Goal: Communication & Community: Participate in discussion

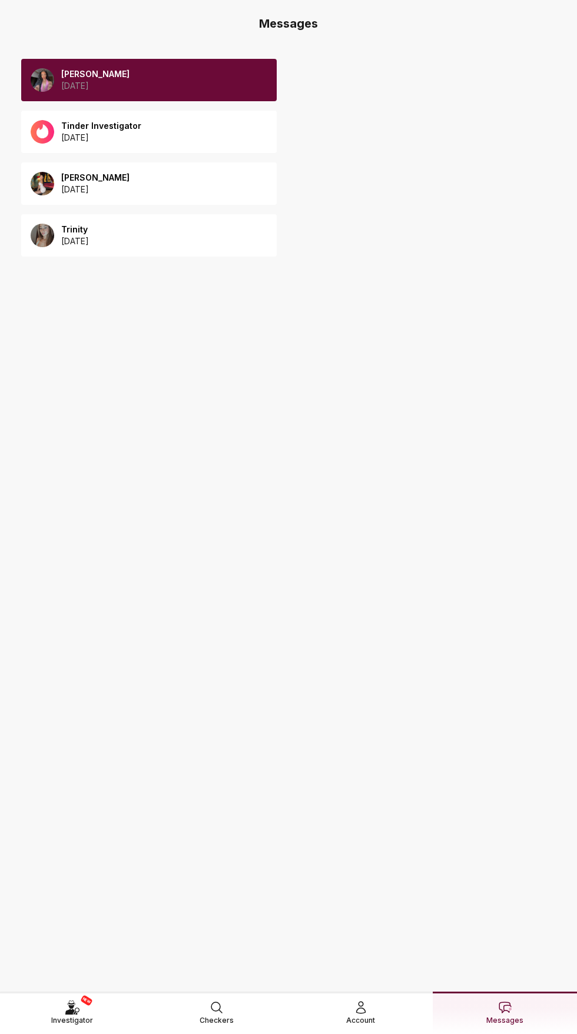
click at [239, 74] on div "Lara 2025 September 27" at bounding box center [148, 80] width 255 height 42
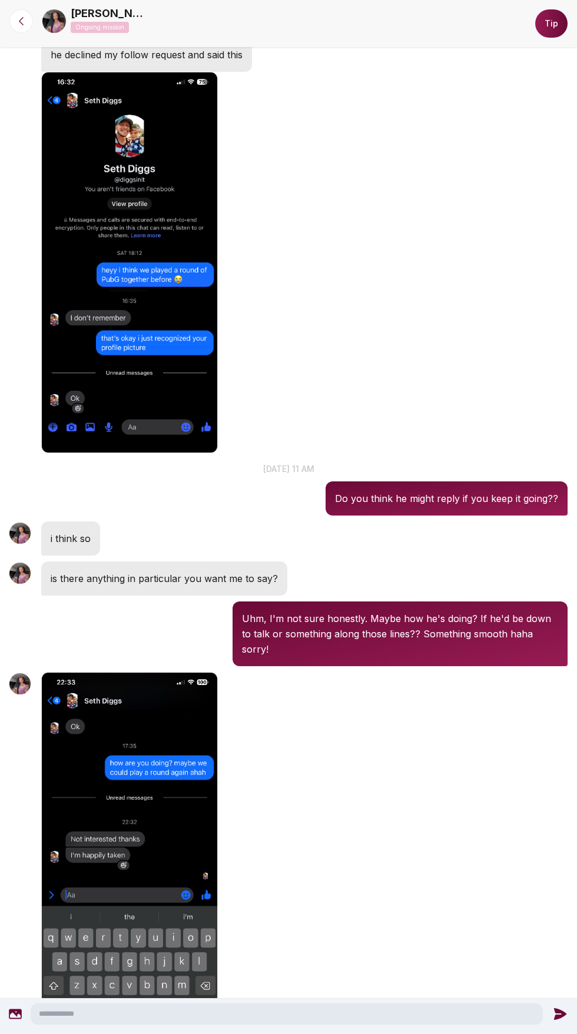
scroll to position [89, 0]
click at [336, 1014] on textarea at bounding box center [287, 1013] width 512 height 21
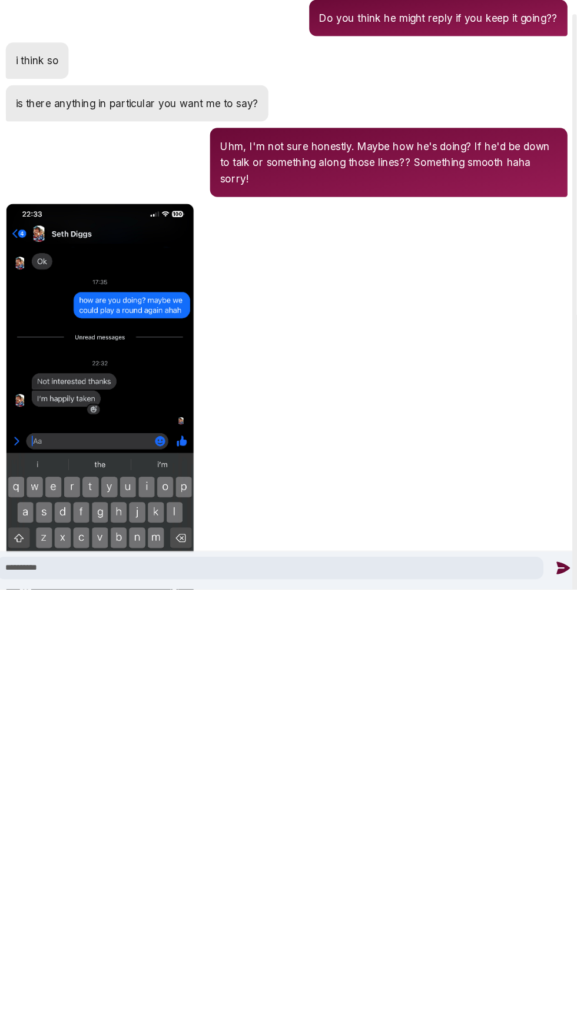
type textarea "**********"
click at [557, 1014] on icon at bounding box center [562, 1013] width 15 height 15
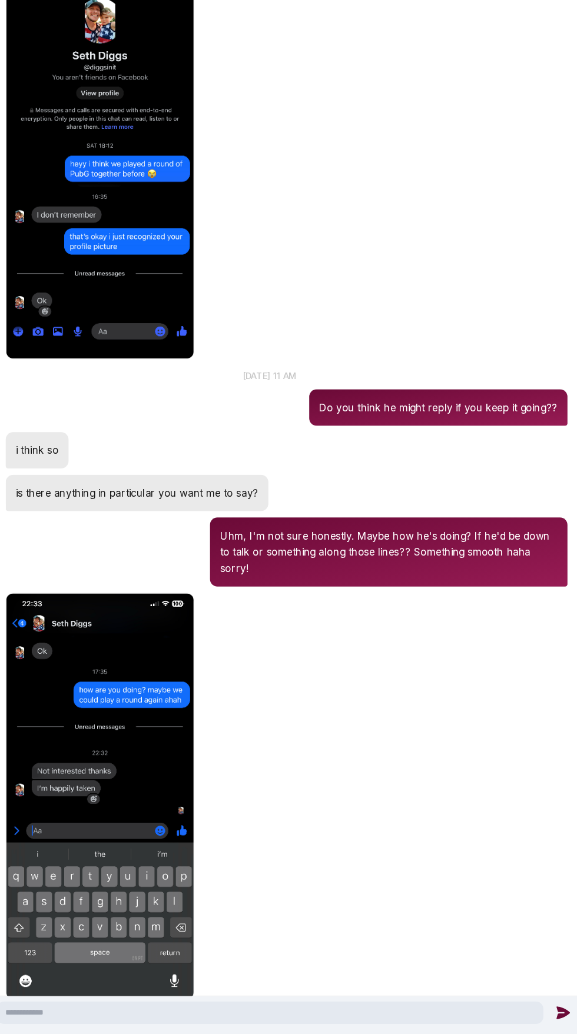
scroll to position [991, 0]
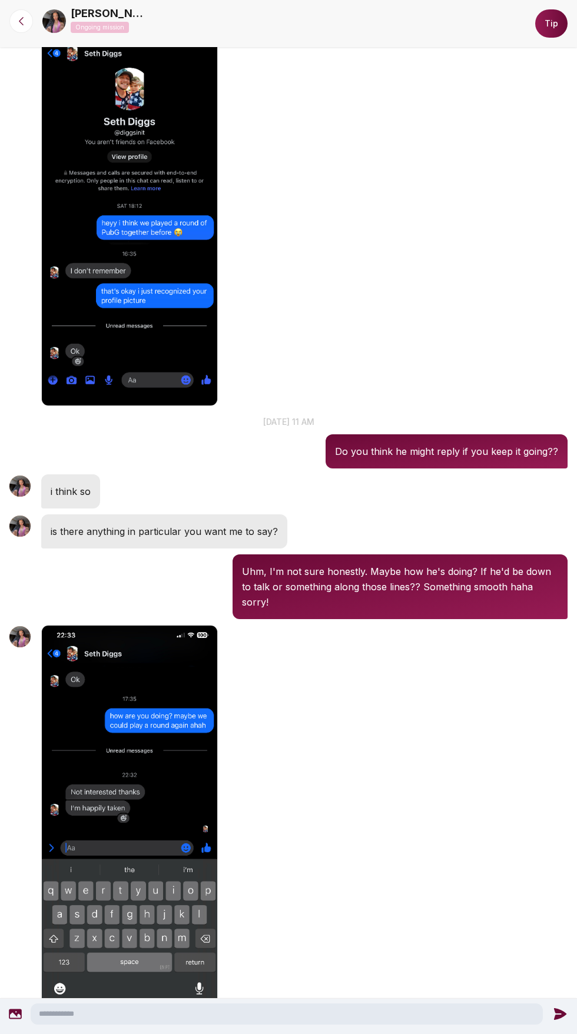
scroll to position [1010, 0]
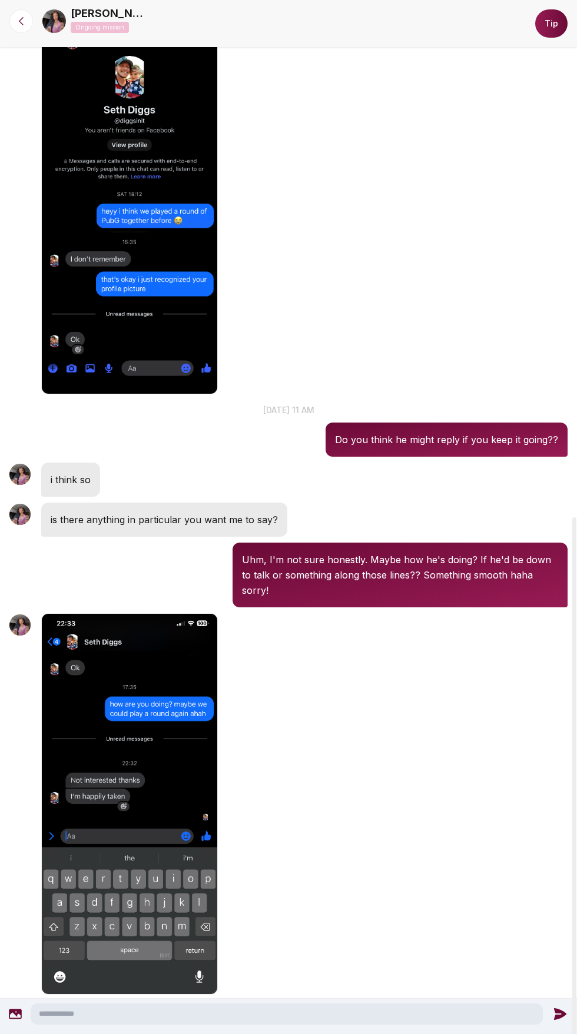
click at [94, 715] on img "button" at bounding box center [129, 803] width 176 height 381
